Goal: Find specific page/section: Find specific page/section

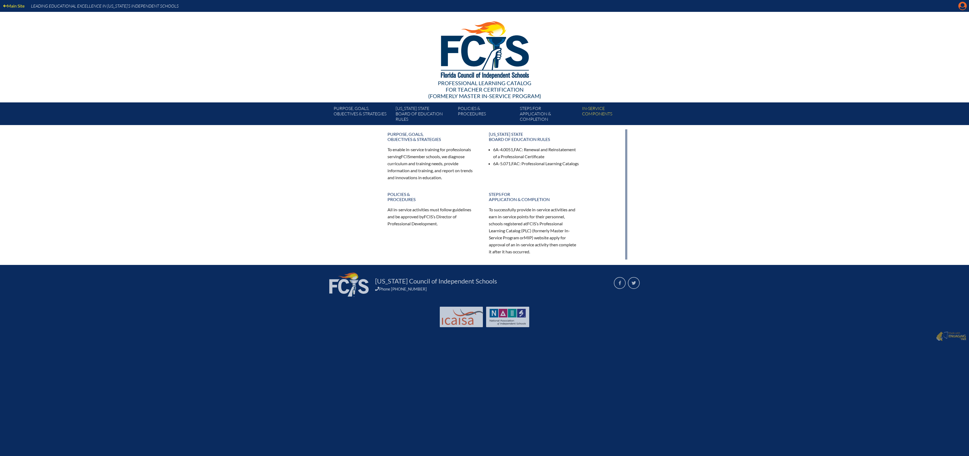
click at [961, 9] on icon at bounding box center [962, 6] width 8 height 8
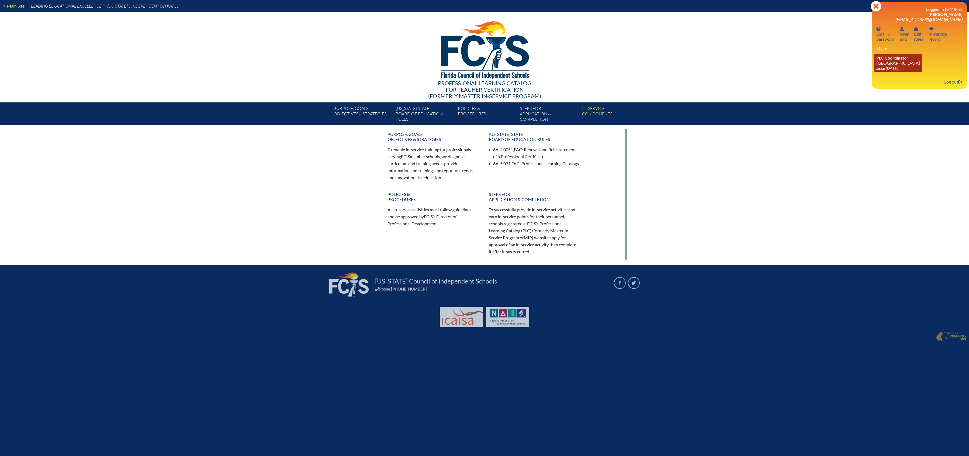
click at [912, 72] on link "PLC Coordinator Lake Highland Preparatory School since 2023 Jul 30" at bounding box center [898, 63] width 48 height 18
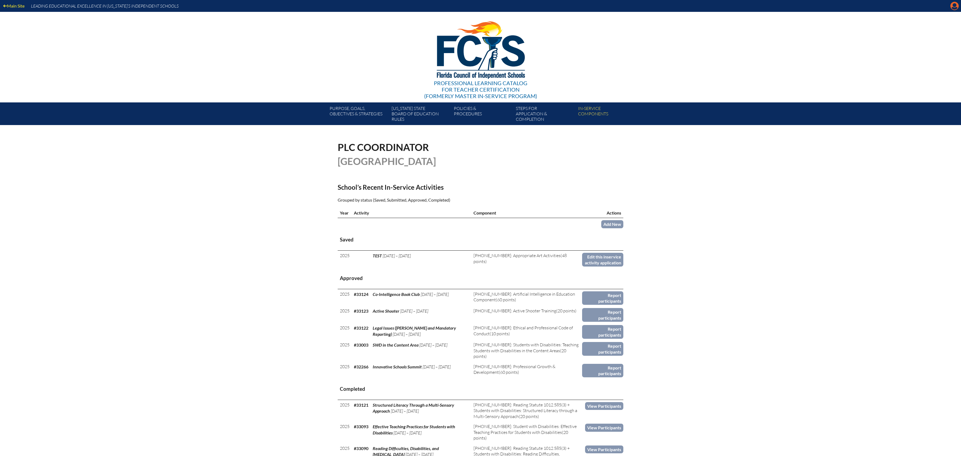
click at [955, 6] on icon "Manage account" at bounding box center [954, 6] width 9 height 9
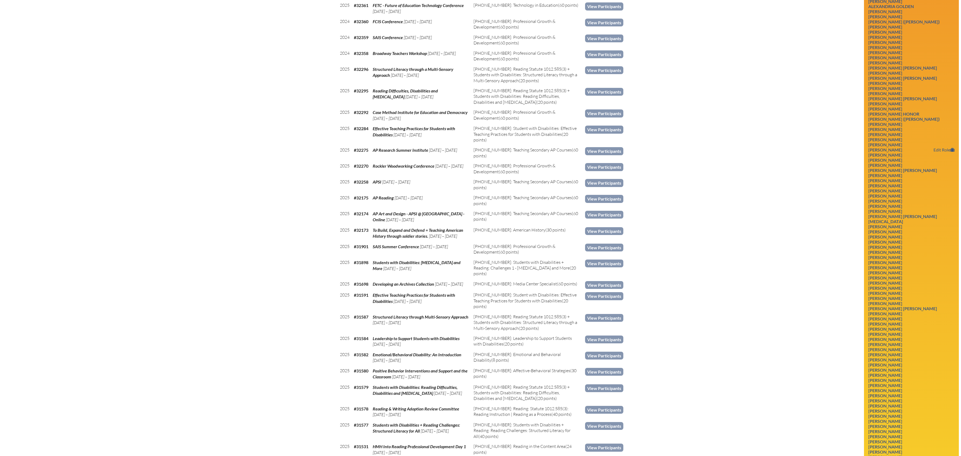
scroll to position [624, 0]
